Goal: Navigation & Orientation: Find specific page/section

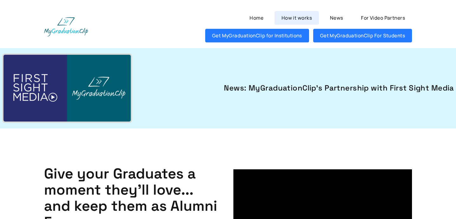
click at [298, 20] on link "How it works" at bounding box center [296, 18] width 44 height 14
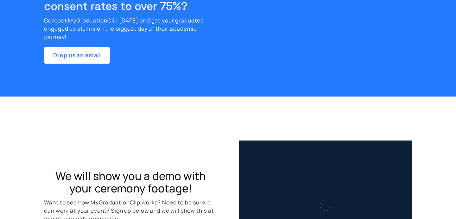
scroll to position [2023, 0]
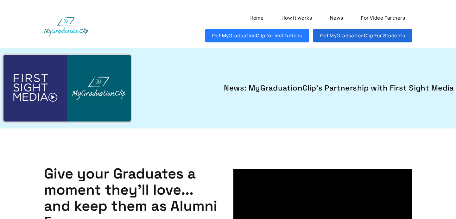
click at [341, 32] on link "Get MyGraduationClip For Students" at bounding box center [362, 36] width 99 height 14
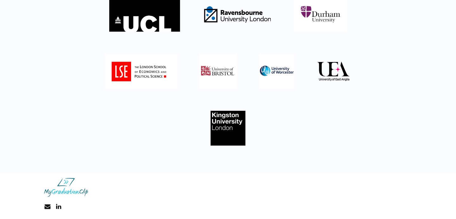
scroll to position [159, 0]
